Goal: Information Seeking & Learning: Find specific fact

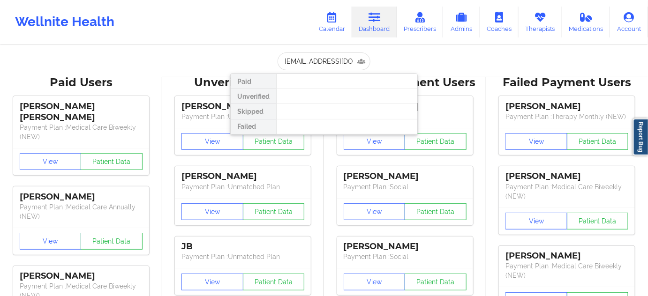
type input "[EMAIL_ADDRESS][DOMAIN_NAME]"
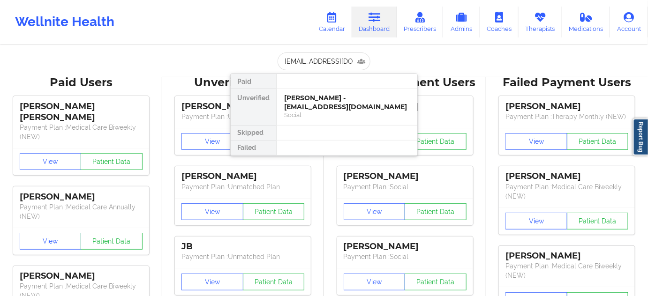
click at [315, 102] on div "[PERSON_NAME] - [EMAIL_ADDRESS][DOMAIN_NAME]" at bounding box center [347, 102] width 126 height 17
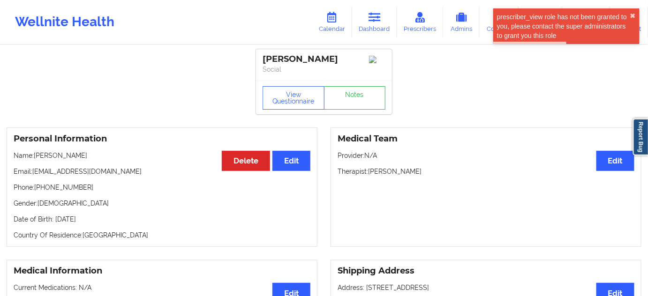
click at [316, 60] on div "[PERSON_NAME]" at bounding box center [324, 59] width 123 height 11
copy div "[PERSON_NAME]"
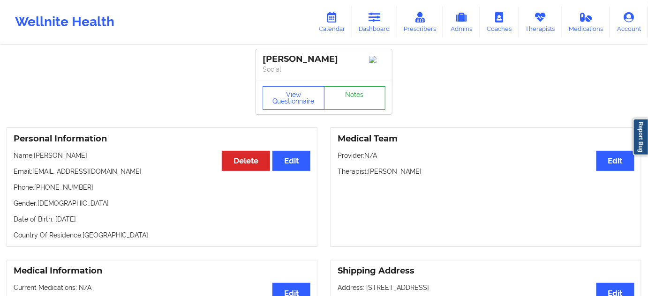
click at [384, 105] on link "Notes" at bounding box center [355, 97] width 62 height 23
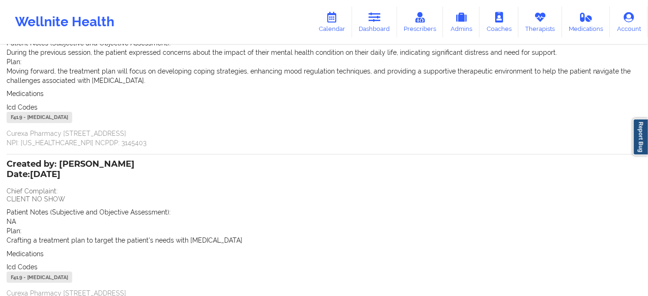
scroll to position [201, 0]
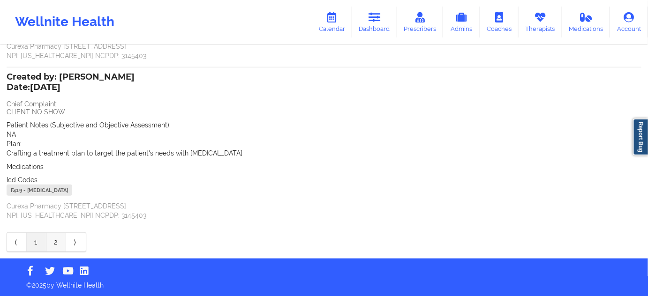
click at [55, 241] on link "2" at bounding box center [56, 242] width 20 height 19
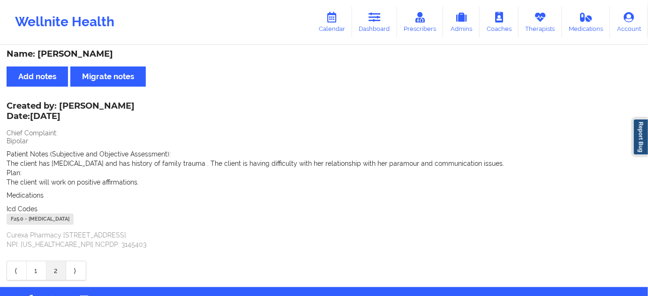
scroll to position [0, 0]
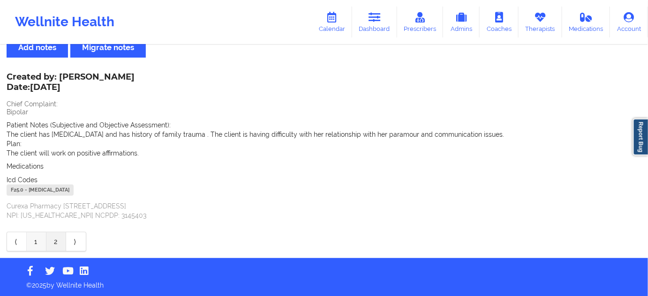
click at [36, 241] on link "1" at bounding box center [37, 242] width 20 height 19
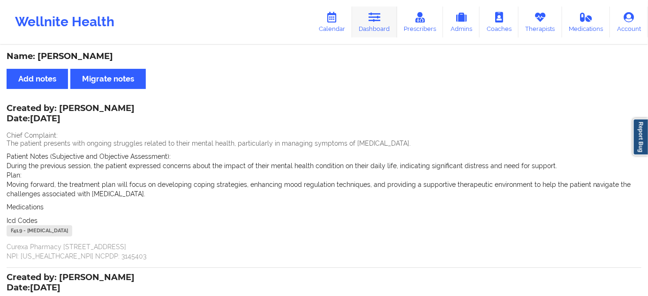
click at [368, 18] on link "Dashboard" at bounding box center [374, 22] width 45 height 31
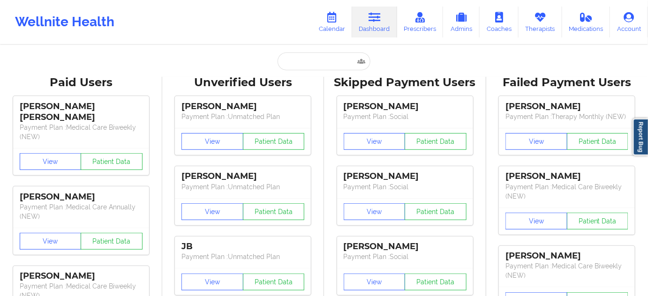
click at [304, 65] on input "text" at bounding box center [324, 62] width 93 height 18
type input "s"
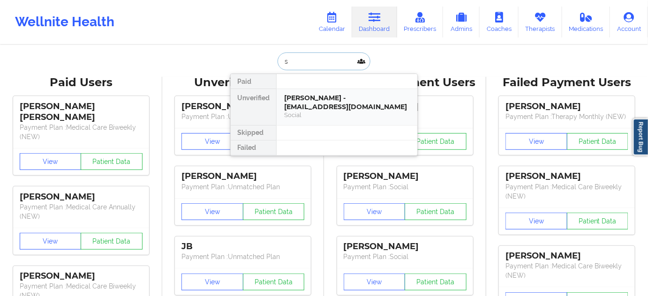
click at [309, 90] on div "[PERSON_NAME] - [EMAIL_ADDRESS][DOMAIN_NAME] Social" at bounding box center [347, 107] width 141 height 36
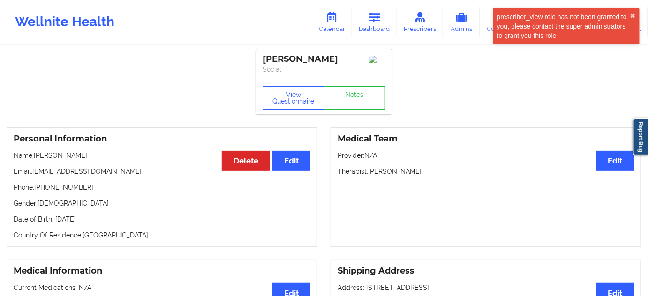
click at [399, 172] on p "Therapist: [PERSON_NAME]" at bounding box center [486, 171] width 297 height 9
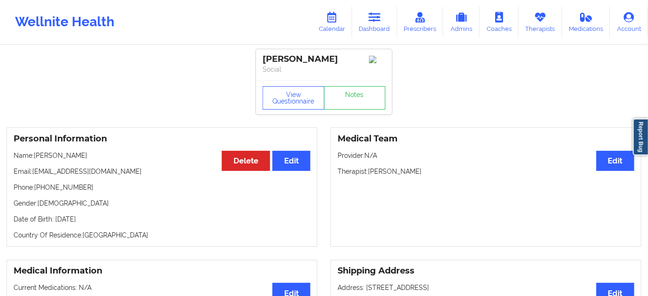
drag, startPoint x: 370, startPoint y: 173, endPoint x: 417, endPoint y: 172, distance: 46.9
click at [417, 172] on p "Therapist: [PERSON_NAME]" at bounding box center [486, 171] width 297 height 9
copy p "[PERSON_NAME]"
click at [350, 103] on link "Notes" at bounding box center [355, 97] width 62 height 23
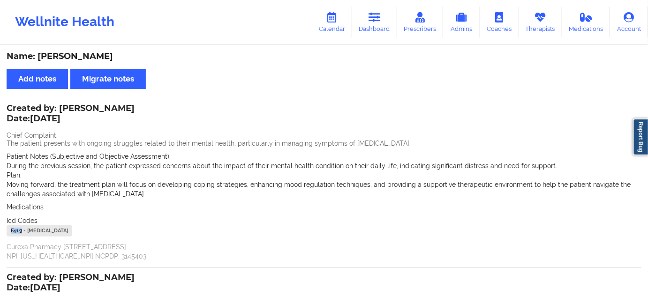
drag, startPoint x: 22, startPoint y: 231, endPoint x: 6, endPoint y: 233, distance: 16.1
click at [6, 233] on div "Name: [PERSON_NAME] Add notes Migrate notes Created by: [PERSON_NAME] Date: [DA…" at bounding box center [324, 253] width 648 height 414
copy div "F41.9"
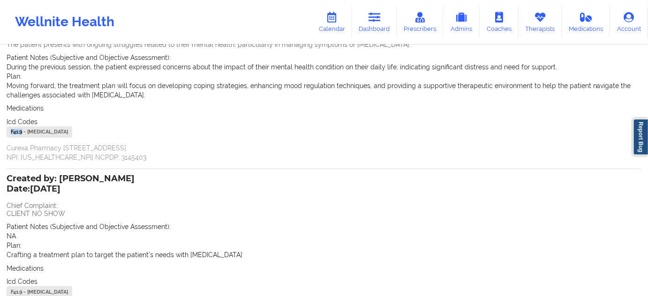
scroll to position [142, 0]
